Goal: Transaction & Acquisition: Download file/media

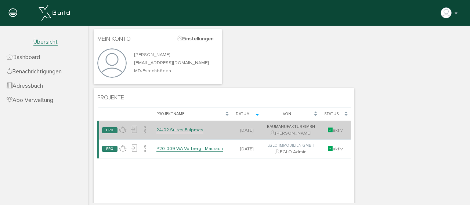
click at [174, 130] on link "24-02 Suites Fulpmes" at bounding box center [179, 130] width 47 height 6
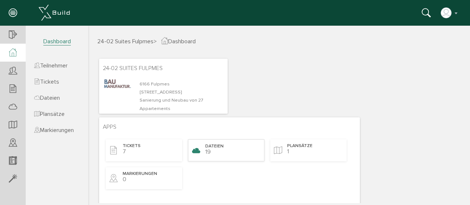
click at [232, 149] on div "Dateien 19" at bounding box center [226, 150] width 76 height 22
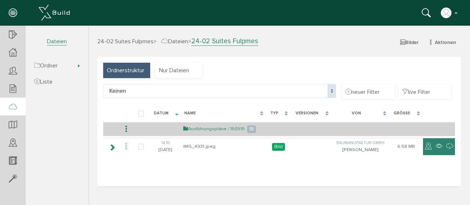
click at [213, 126] on link "Ausführungspläne / 150515" at bounding box center [214, 129] width 62 height 6
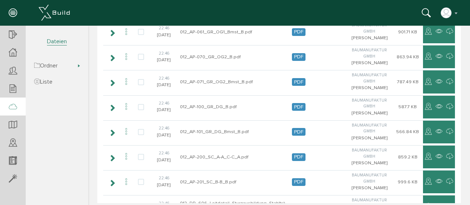
scroll to position [281, 0]
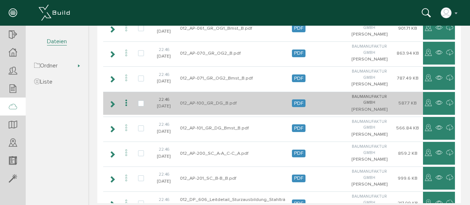
click at [295, 99] on span "PDF" at bounding box center [298, 103] width 13 height 8
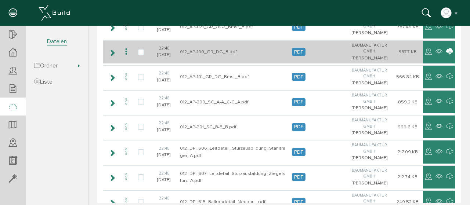
scroll to position [332, 0]
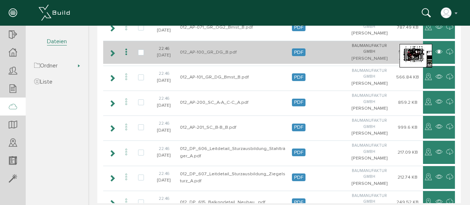
click at [435, 48] on icon at bounding box center [438, 52] width 7 height 9
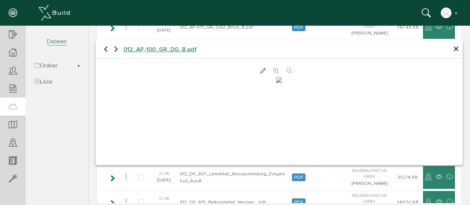
scroll to position [26, 0]
click at [179, 48] on span "012_AP-100_GR_DG_B.pdf" at bounding box center [159, 49] width 73 height 7
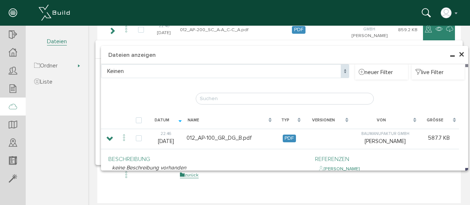
scroll to position [415, 0]
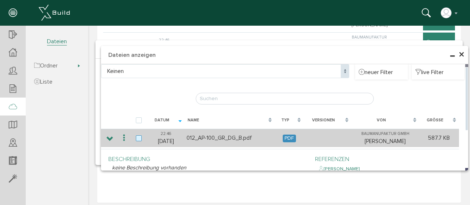
click at [136, 136] on label at bounding box center [140, 138] width 9 height 7
click at [136, 136] on input "checkbox" at bounding box center [138, 137] width 5 height 5
checkbox input "true"
click at [287, 136] on span "PDF" at bounding box center [288, 139] width 13 height 8
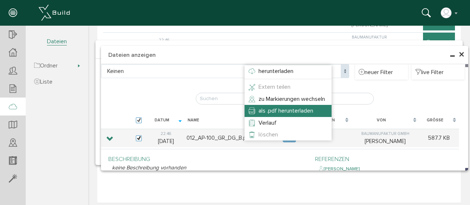
click at [281, 113] on span "als .pdf herunterladen" at bounding box center [285, 110] width 55 height 7
